Goal: Information Seeking & Learning: Learn about a topic

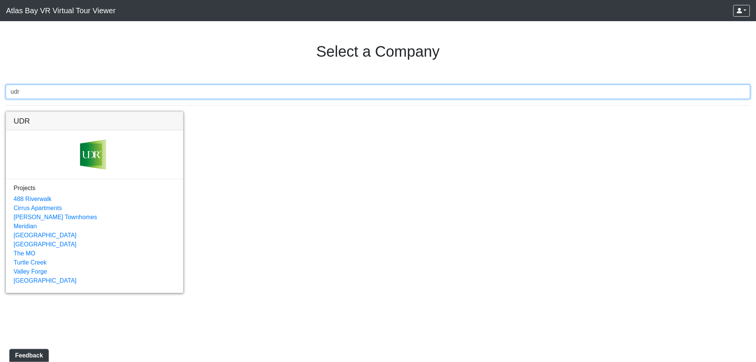
type input "udr"
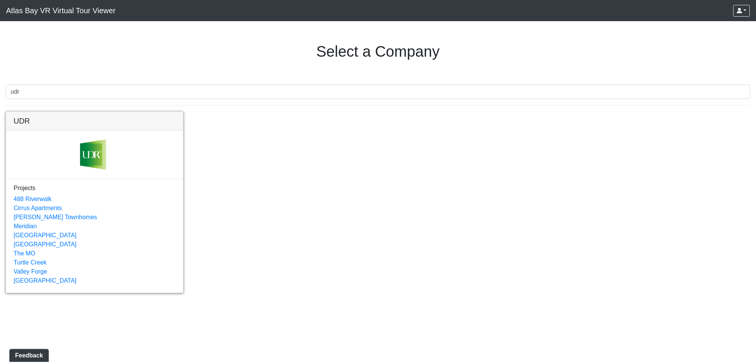
click at [141, 112] on link at bounding box center [94, 112] width 177 height 0
